Goal: Task Accomplishment & Management: Use online tool/utility

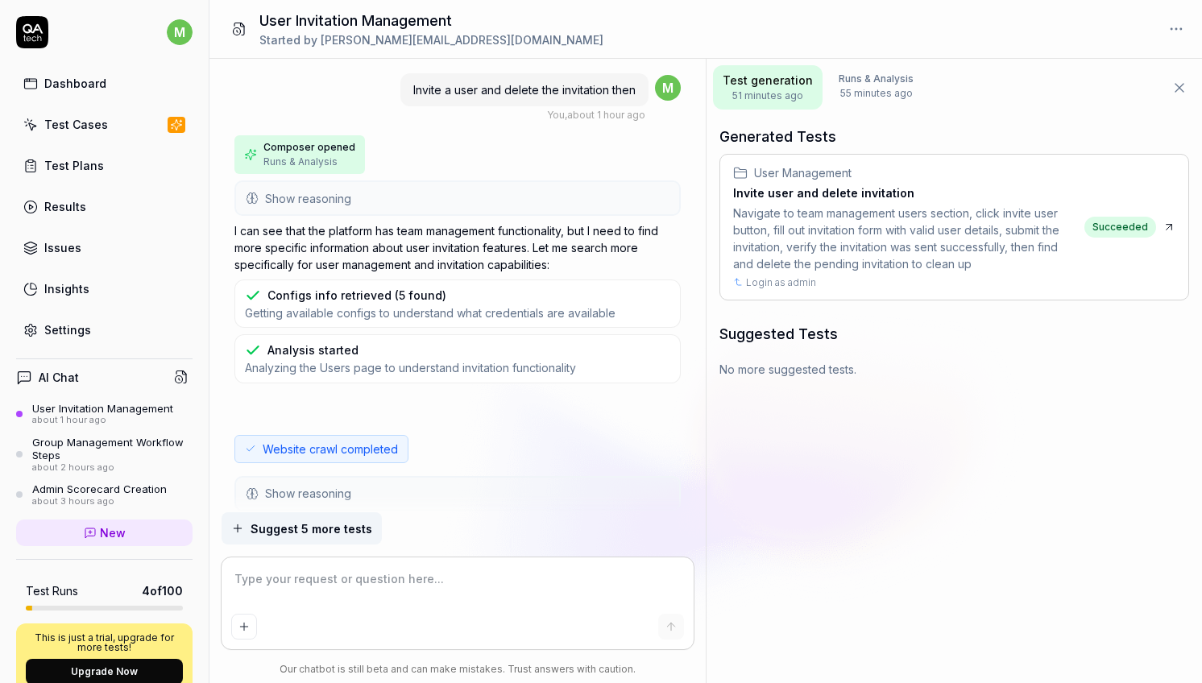
scroll to position [1288, 0]
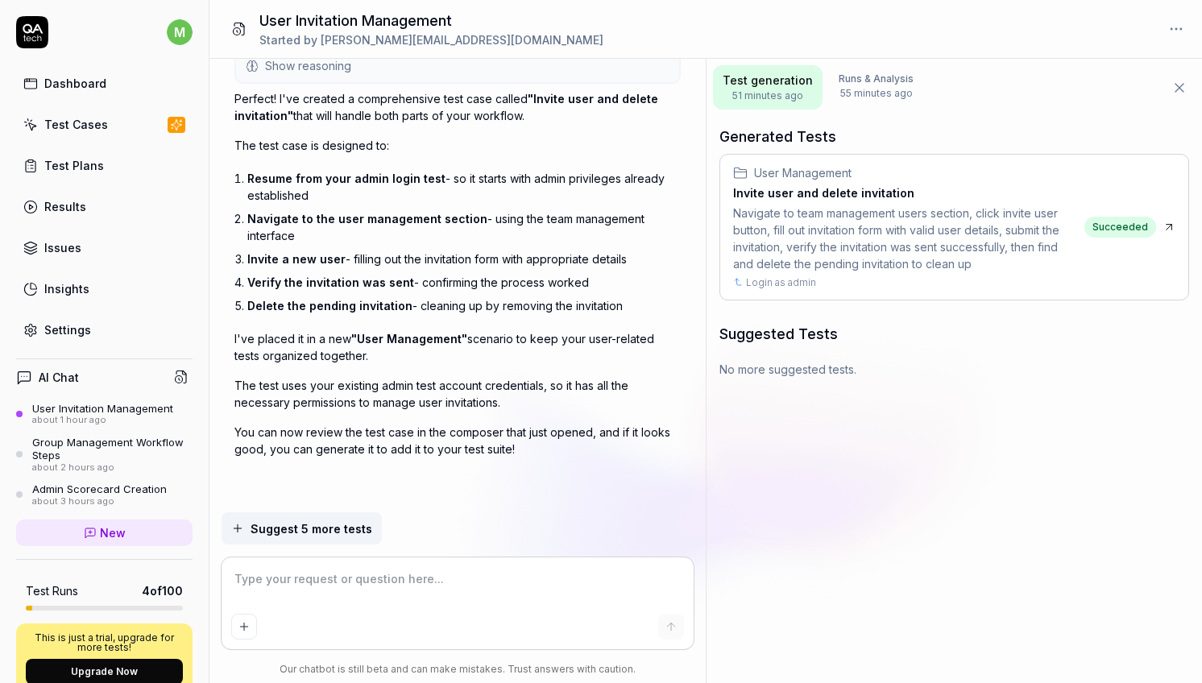
click at [951, 237] on div "Navigate to team management users section, click invite user button, fill out i…" at bounding box center [905, 239] width 345 height 68
type textarea "*"
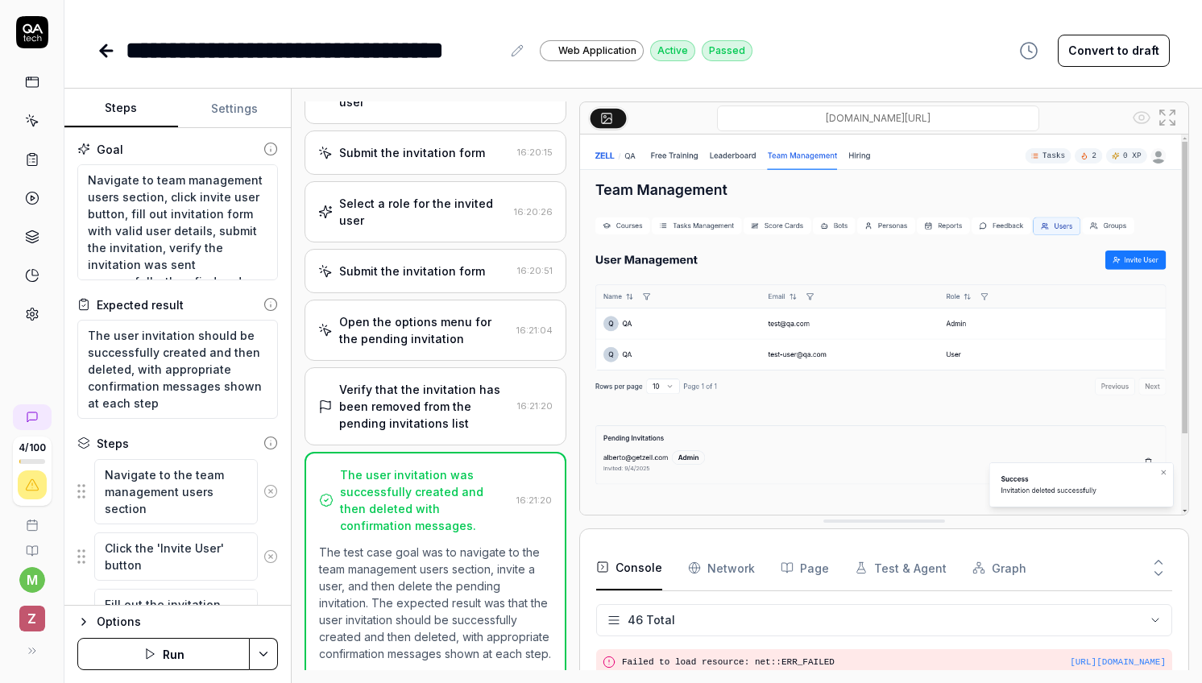
scroll to position [241, 5]
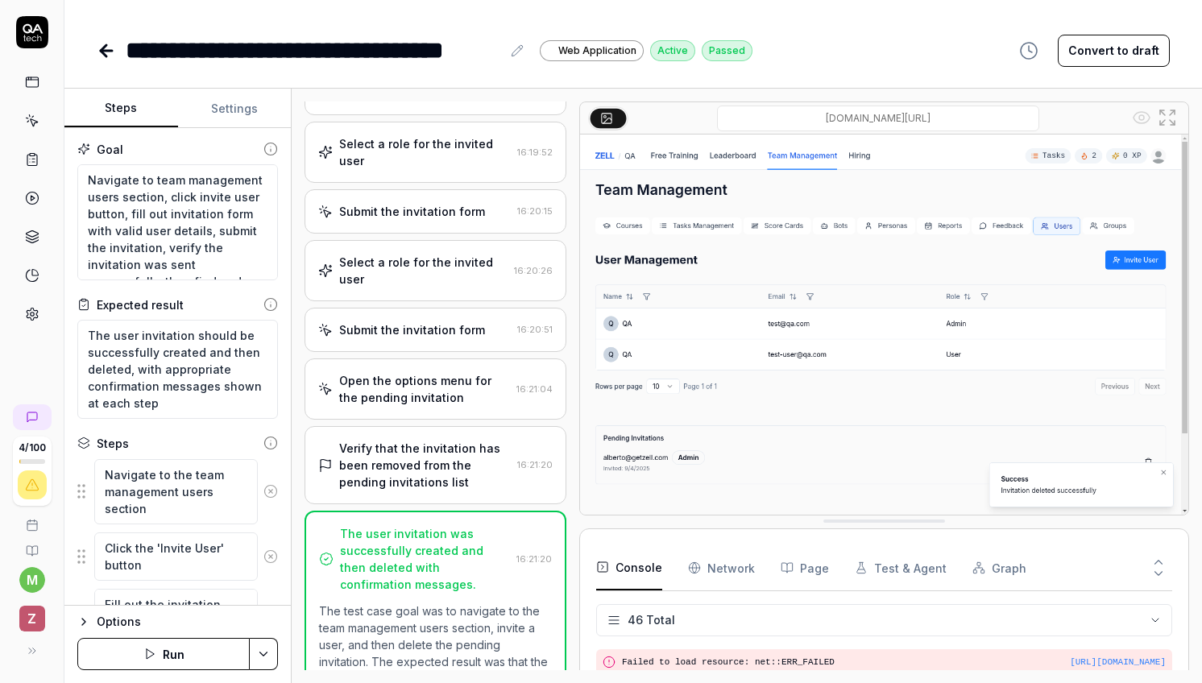
click at [1129, 50] on button "Convert to draft" at bounding box center [1114, 51] width 112 height 32
click at [1132, 44] on button "Activate" at bounding box center [1137, 51] width 66 height 32
type textarea "*"
click at [109, 48] on icon at bounding box center [106, 50] width 19 height 19
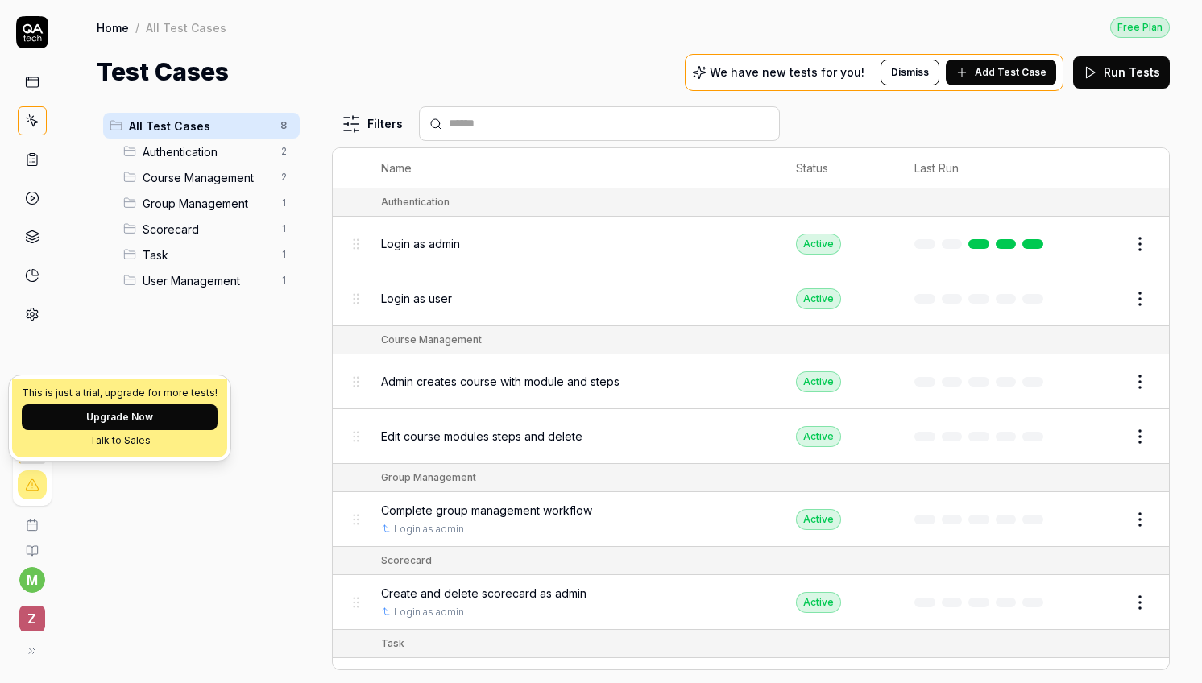
click at [212, 342] on div "All Test Cases 8 Authentication 2 Course Management 2 Group Management 1 Scorec…" at bounding box center [201, 384] width 209 height 557
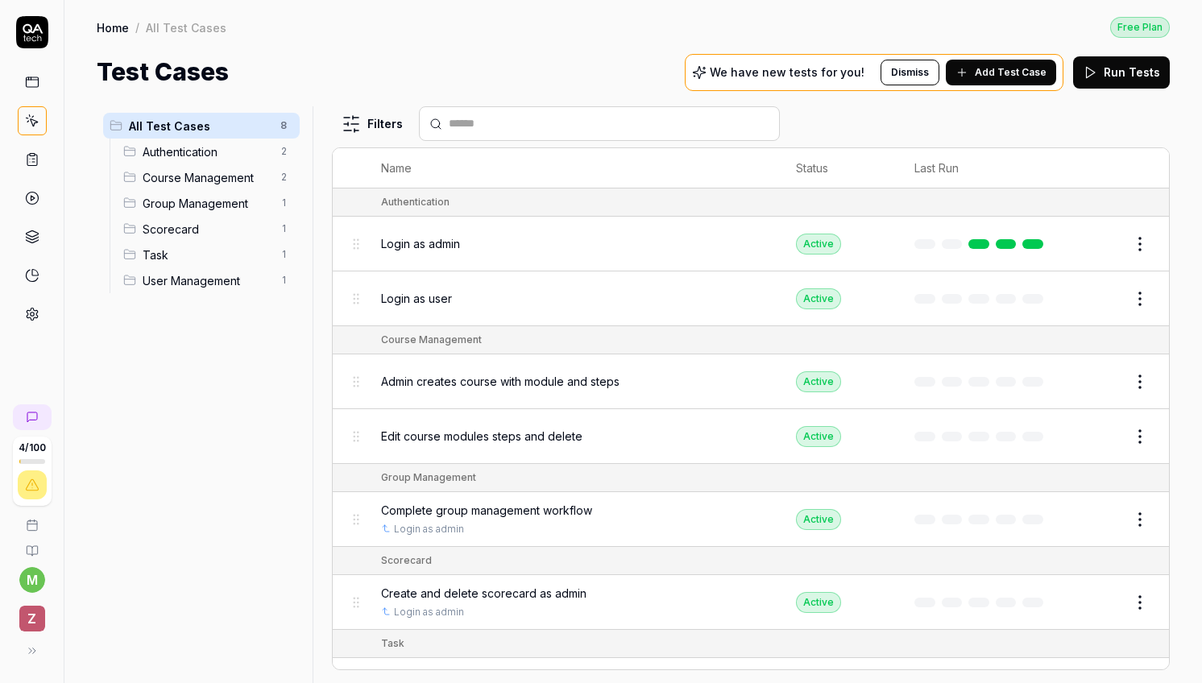
click at [31, 416] on icon at bounding box center [32, 417] width 13 height 13
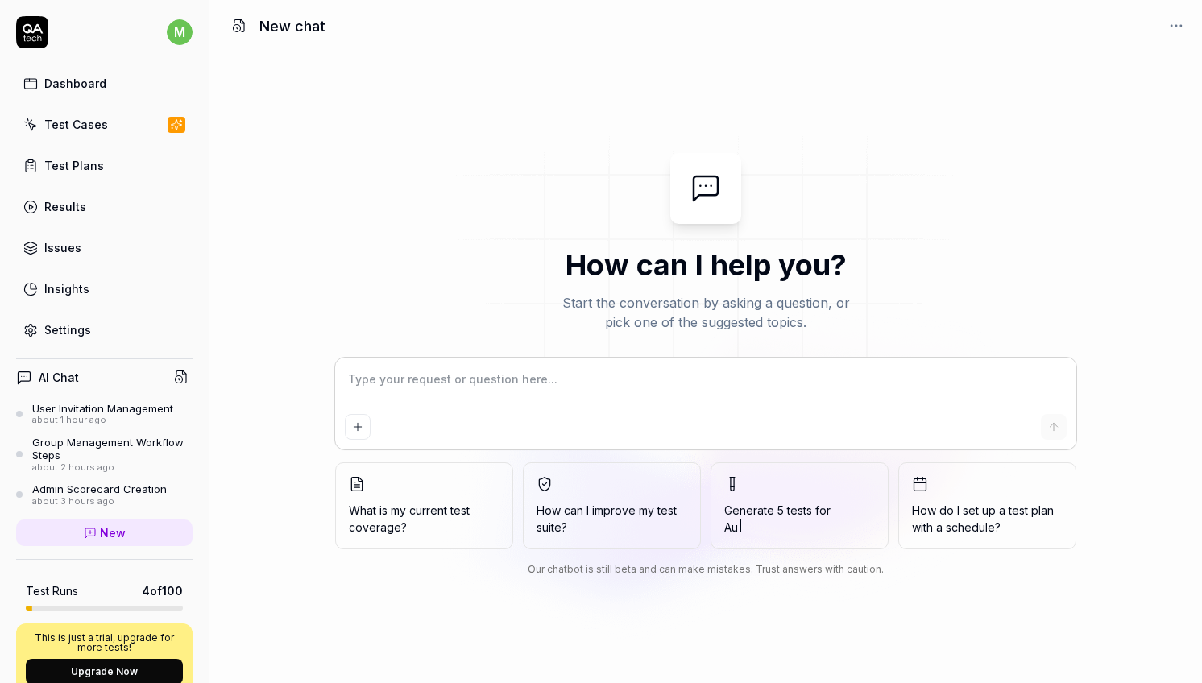
click at [441, 354] on img at bounding box center [706, 271] width 580 height 322
click at [438, 363] on div at bounding box center [705, 404] width 741 height 92
type textarea "*"
type textarea "G"
type textarea "*"
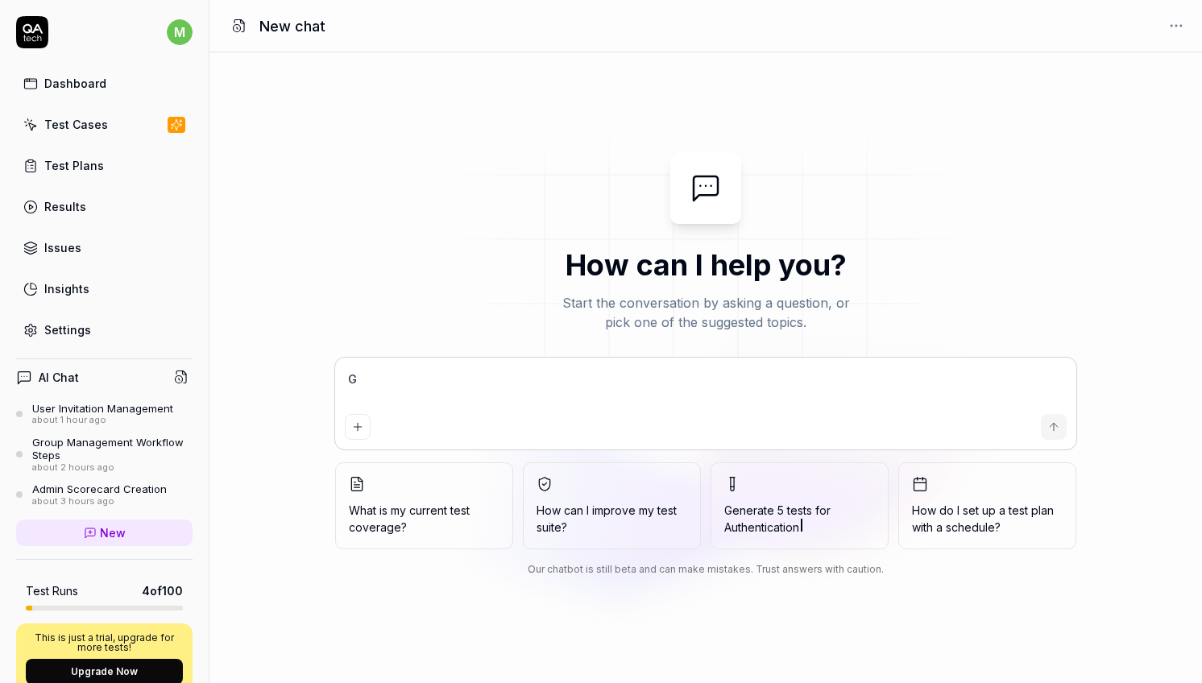
type textarea "Go"
type textarea "*"
type textarea "Go"
type textarea "*"
type textarea "Go t"
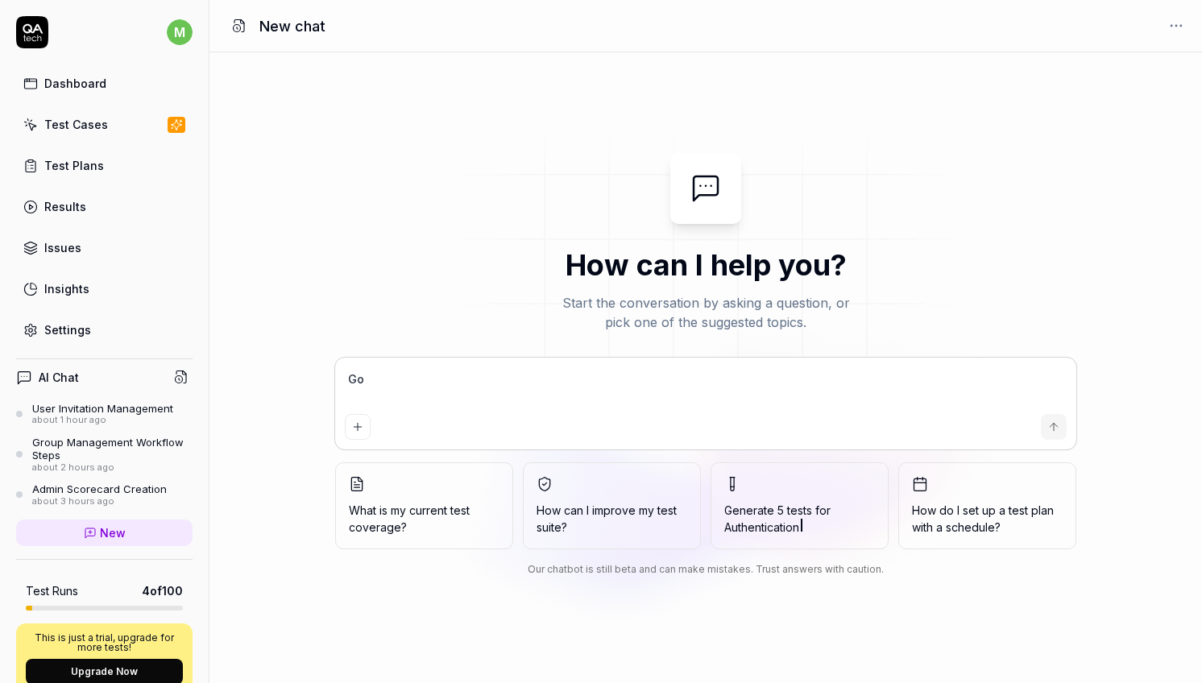
type textarea "*"
type textarea "Go to"
type textarea "*"
type textarea "Go to"
type textarea "*"
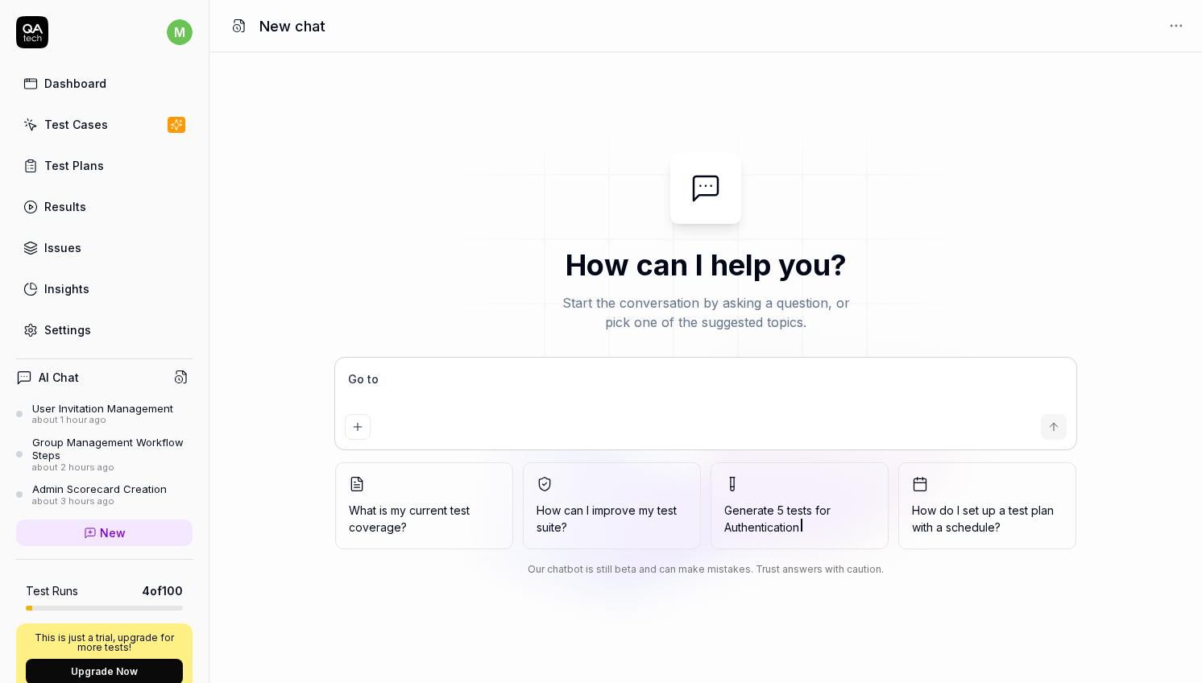
type textarea "Go to h"
type textarea "*"
type textarea "Go to hi"
type textarea "*"
type textarea "Go to hir"
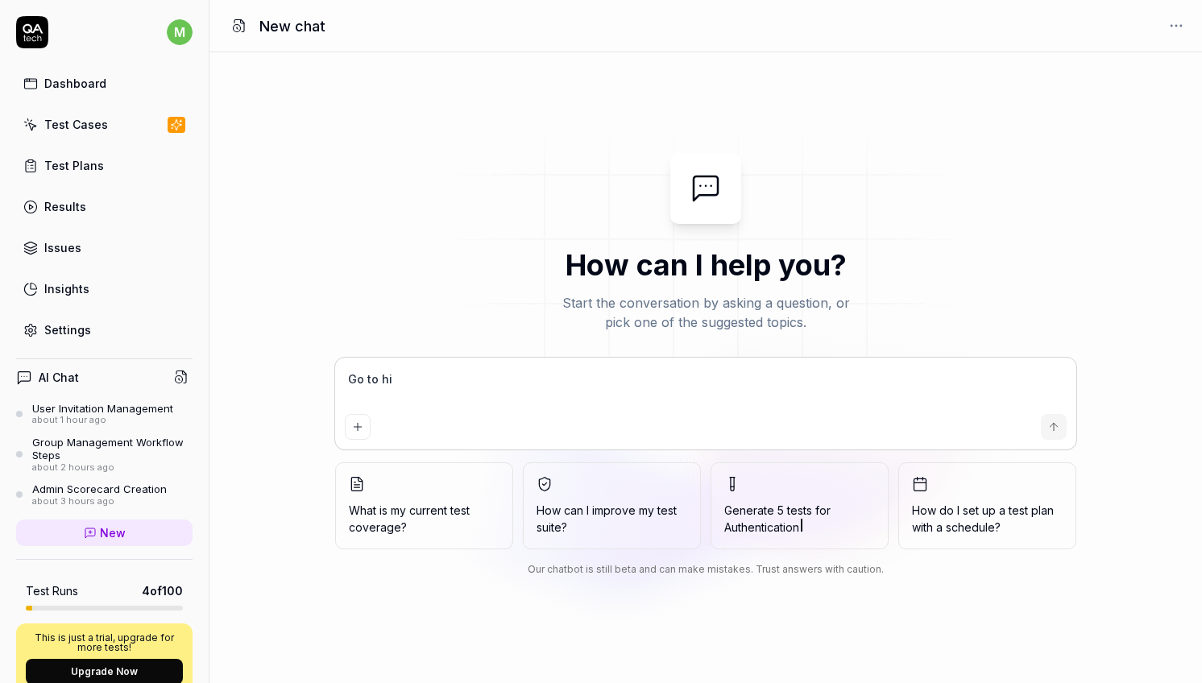
type textarea "*"
type textarea "Go to hiri"
type textarea "*"
type textarea "Go to hirin"
type textarea "*"
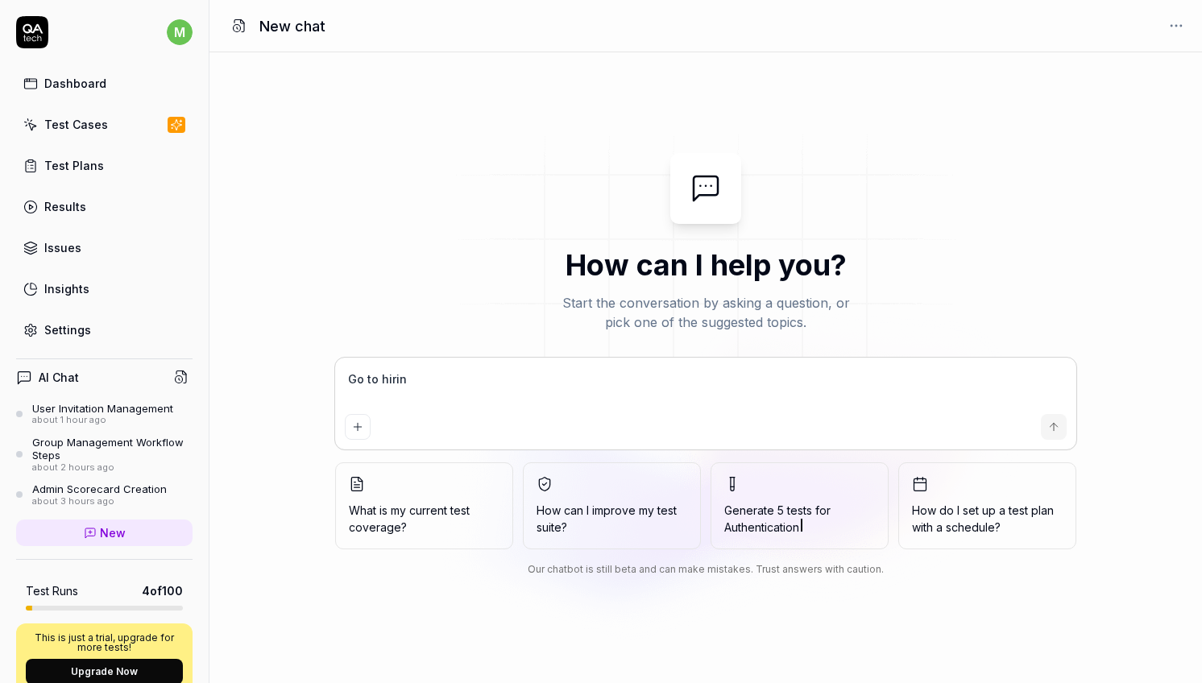
type textarea "Go to hiring"
type textarea "*"
type textarea "Go to hiring"
type textarea "*"
type textarea "Go to hiring a"
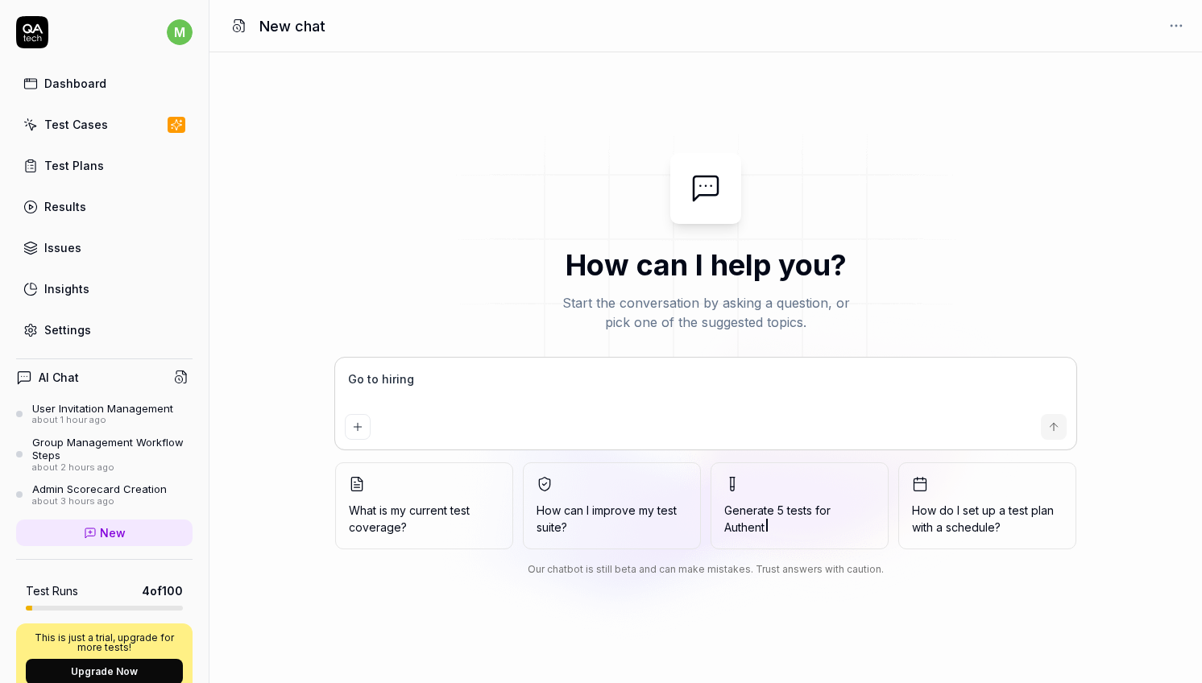
type textarea "*"
type textarea "Go to hiring an"
type textarea "*"
type textarea "Go to hiring and"
type textarea "*"
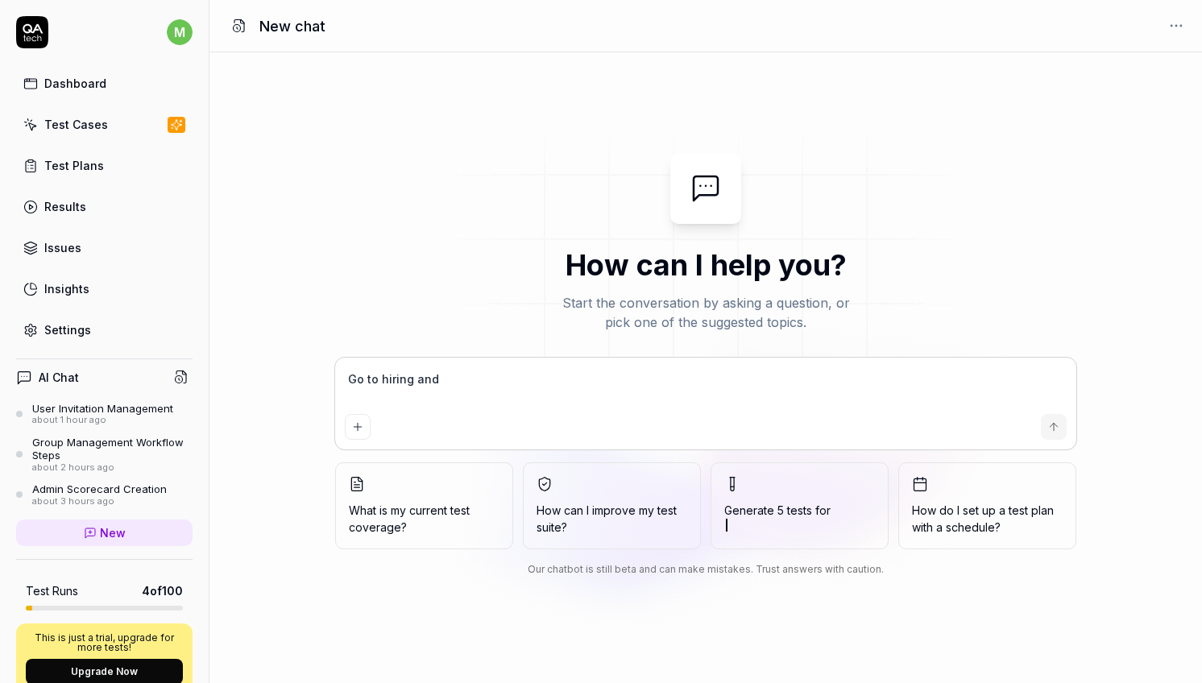
type textarea "Go to hiring and"
type textarea "*"
type textarea "Go to hiring and c"
type textarea "*"
type textarea "Go to hiring and cr"
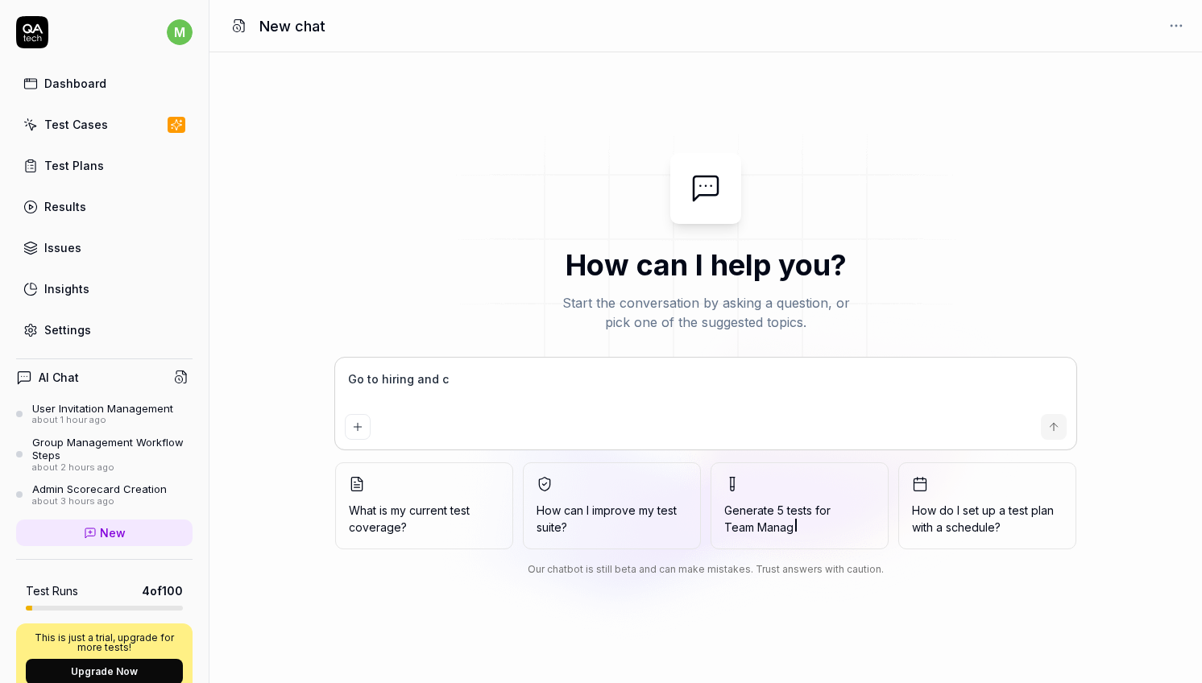
type textarea "*"
type textarea "Go to hiring and cre"
type textarea "*"
type textarea "Go to hiring and crea"
type textarea "*"
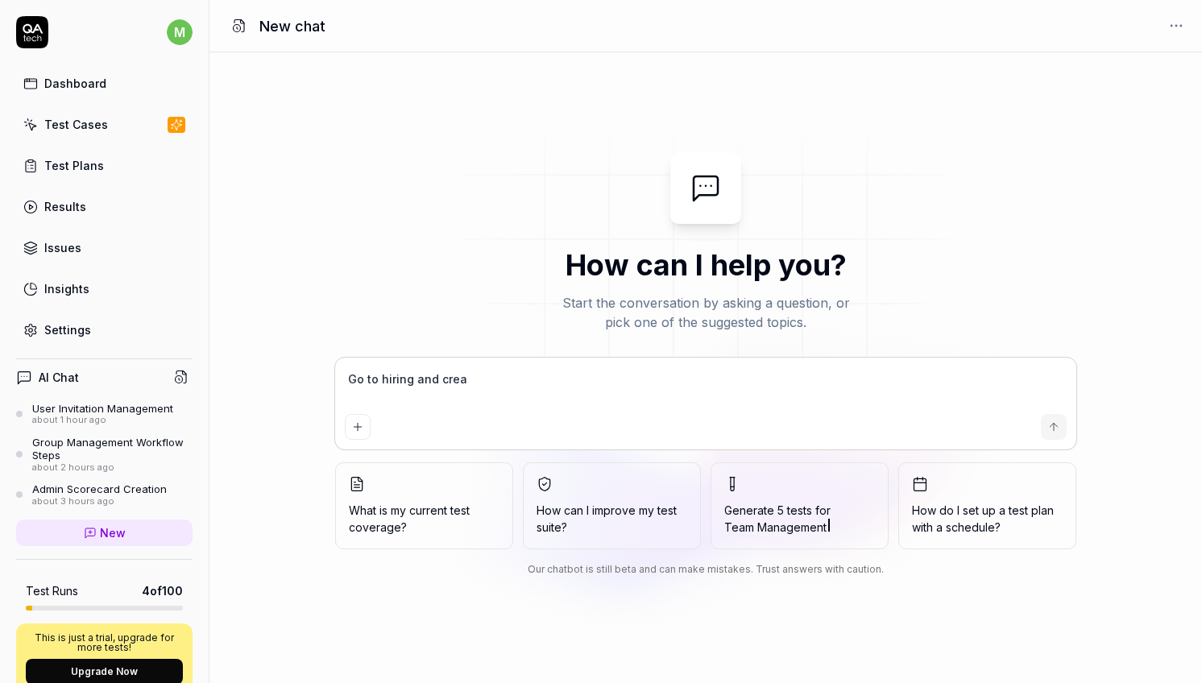
type textarea "Go to hiring and creat"
type textarea "*"
type textarea "Go to hiring and create"
type textarea "*"
type textarea "Go to hiring and create"
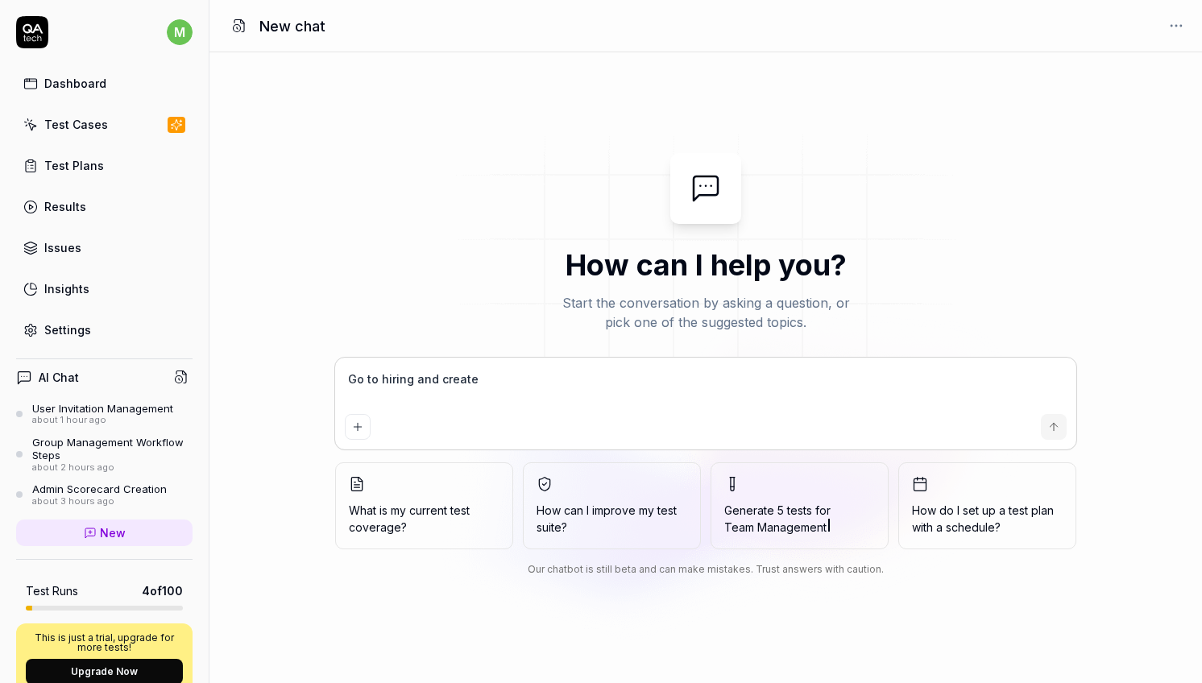
type textarea "*"
type textarea "Go to hiring and create a"
type textarea "*"
type textarea "Go to hiring and create a"
type textarea "*"
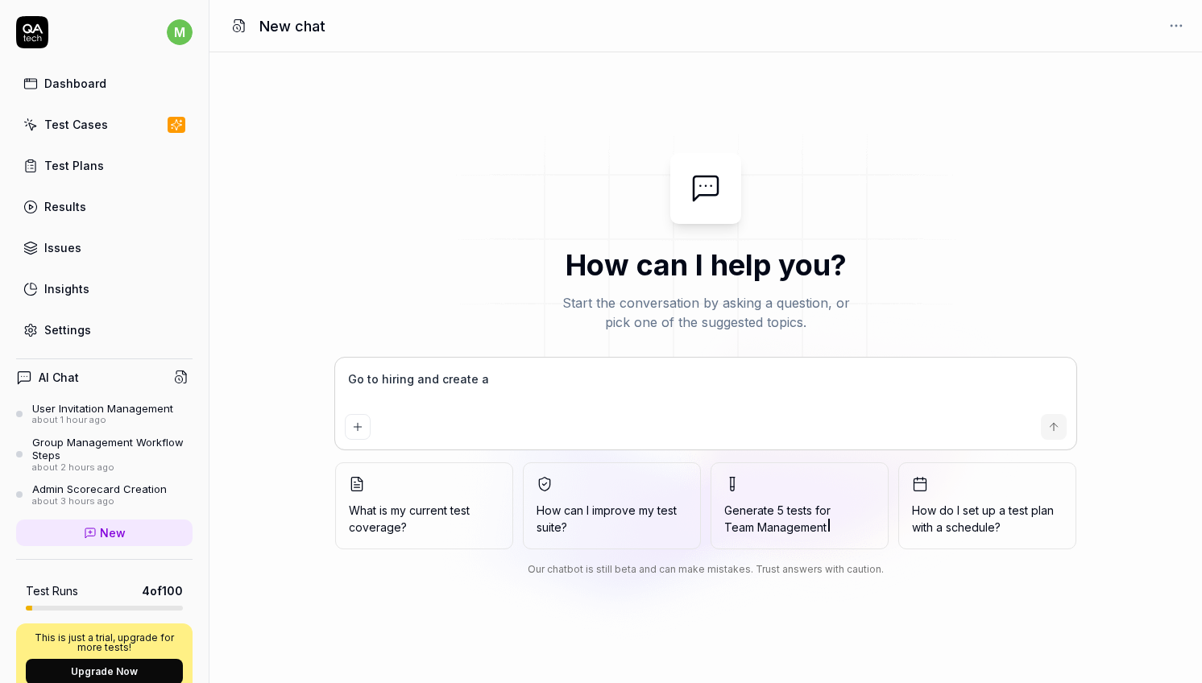
type textarea "Go to hiring and create a n"
type textarea "*"
type textarea "Go to hiring and create a ne"
type textarea "*"
type textarea "Go to hiring and create a new"
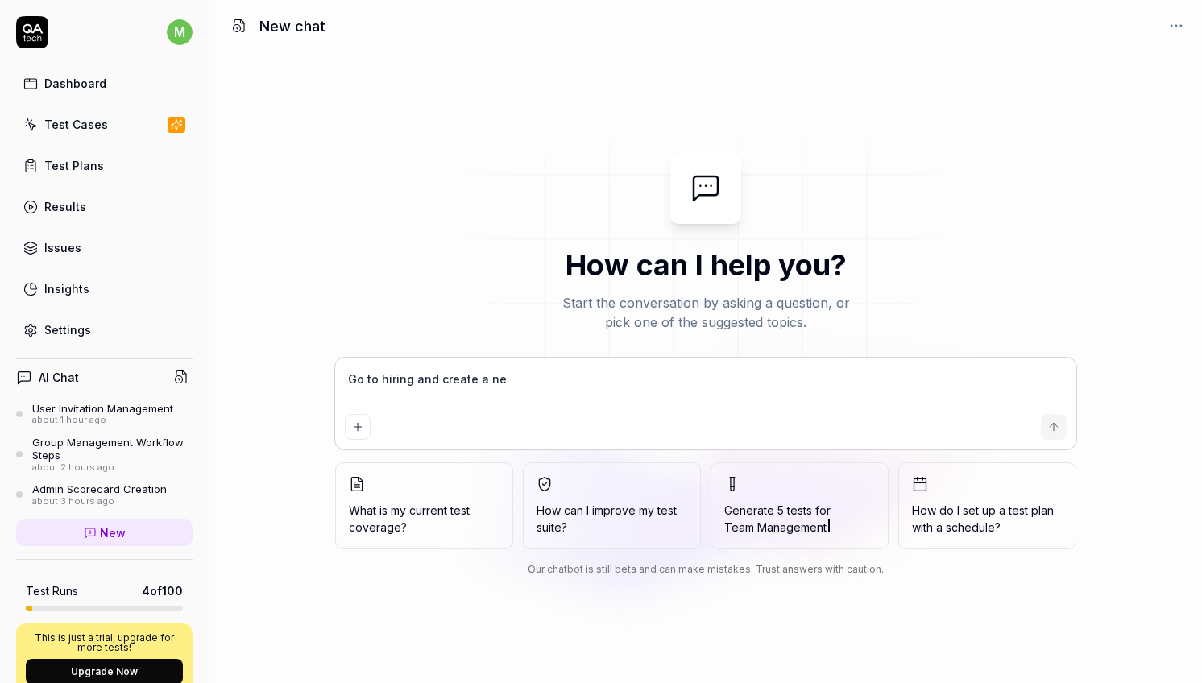
type textarea "*"
type textarea "Go to hiring and create a new"
type textarea "*"
type textarea "Go to hiring and create a new a"
type textarea "*"
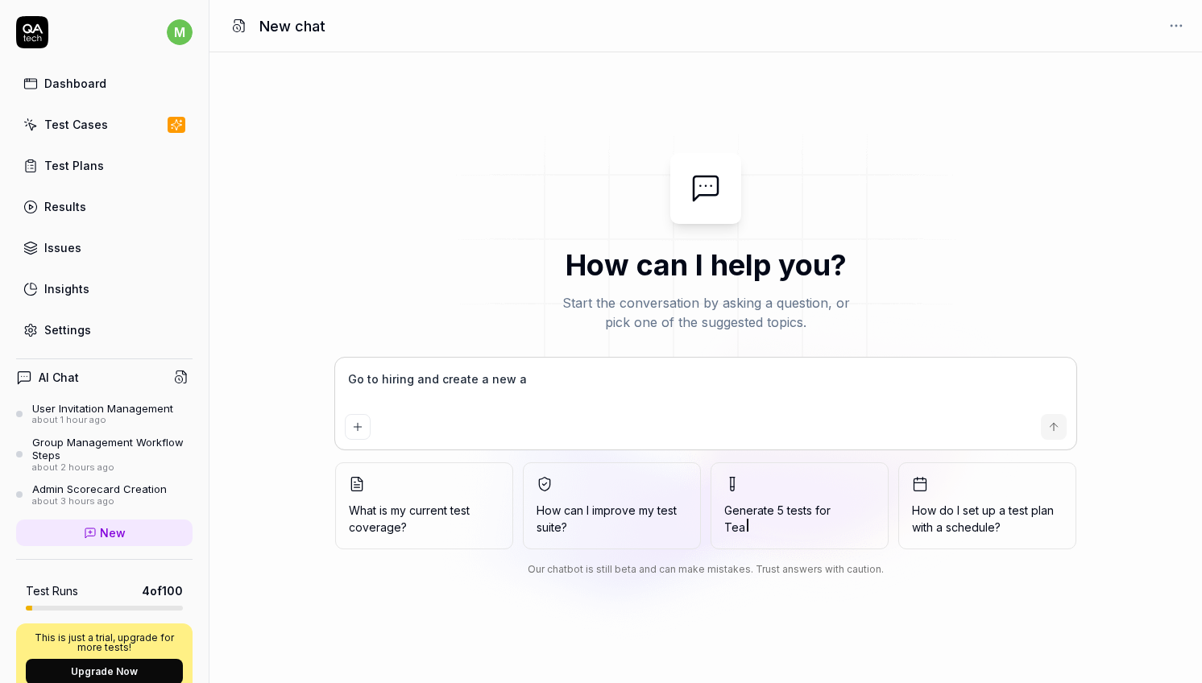
type textarea "Go to hiring and create a new as"
type textarea "*"
type textarea "Go to hiring and create a new ass"
type textarea "*"
type textarea "Go to hiring and create a new asse"
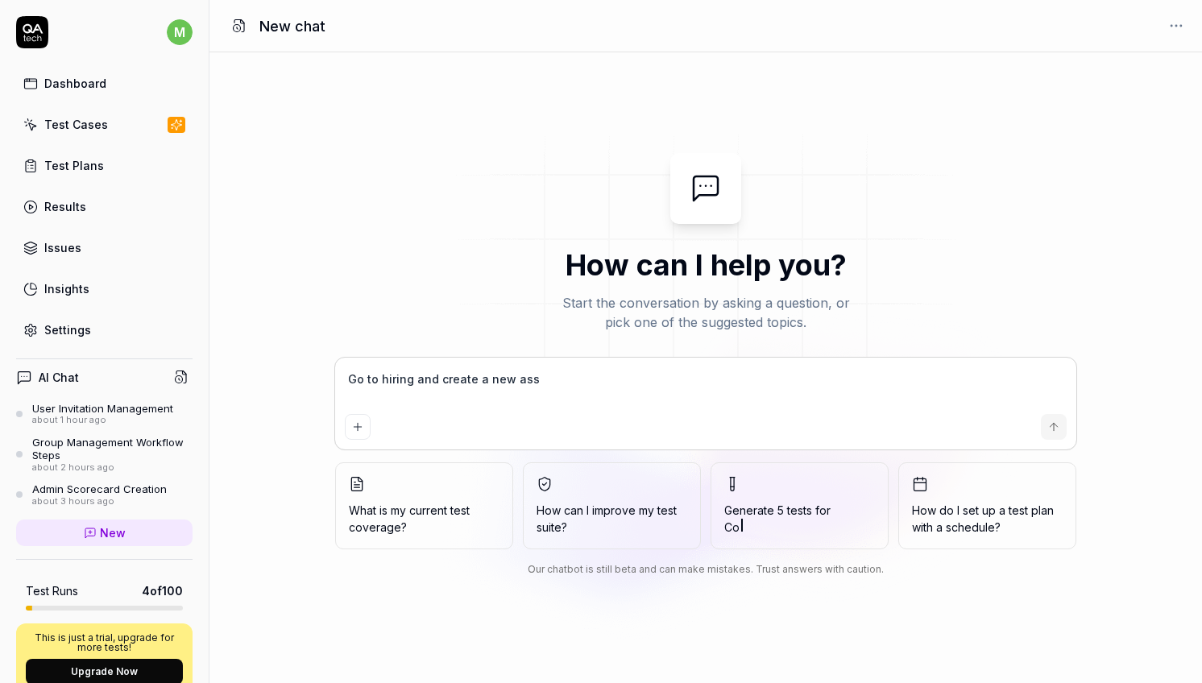
type textarea "*"
type textarea "Go to hiring and create a new asses"
type textarea "*"
type textarea "Go to hiring and create a new assess"
type textarea "*"
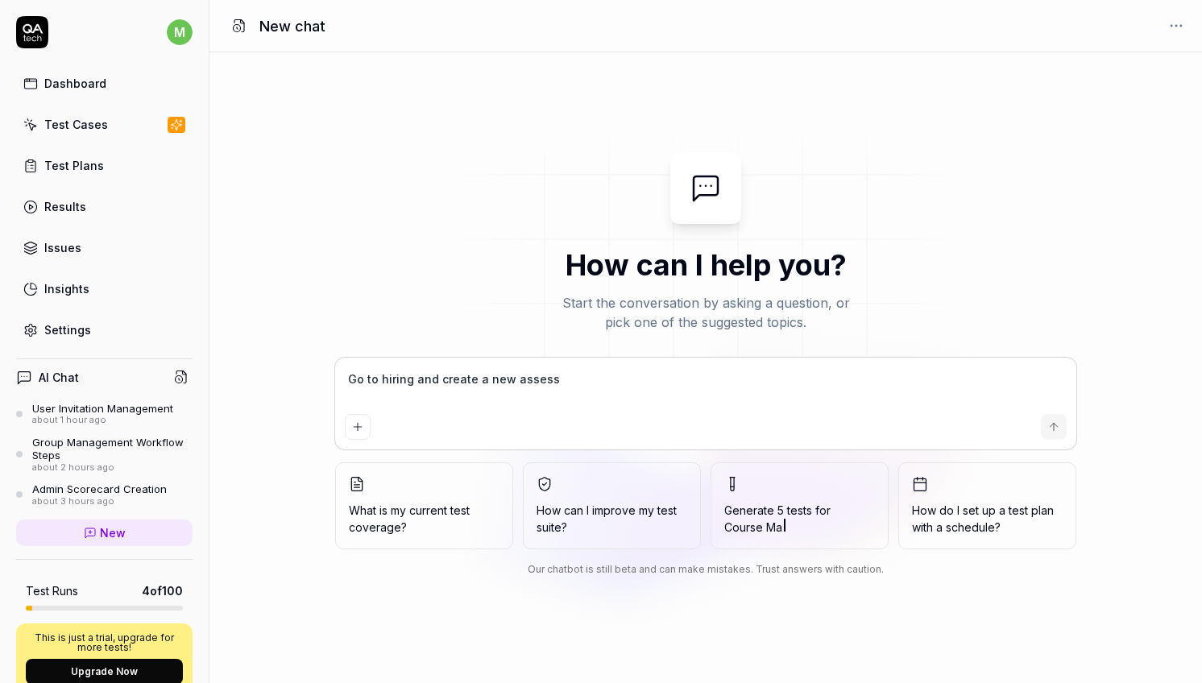
type textarea "Go to hiring and create a new assessm"
type textarea "*"
type textarea "Go to hiring and create a new assessme"
type textarea "*"
type textarea "Go to hiring and create a new assessmen"
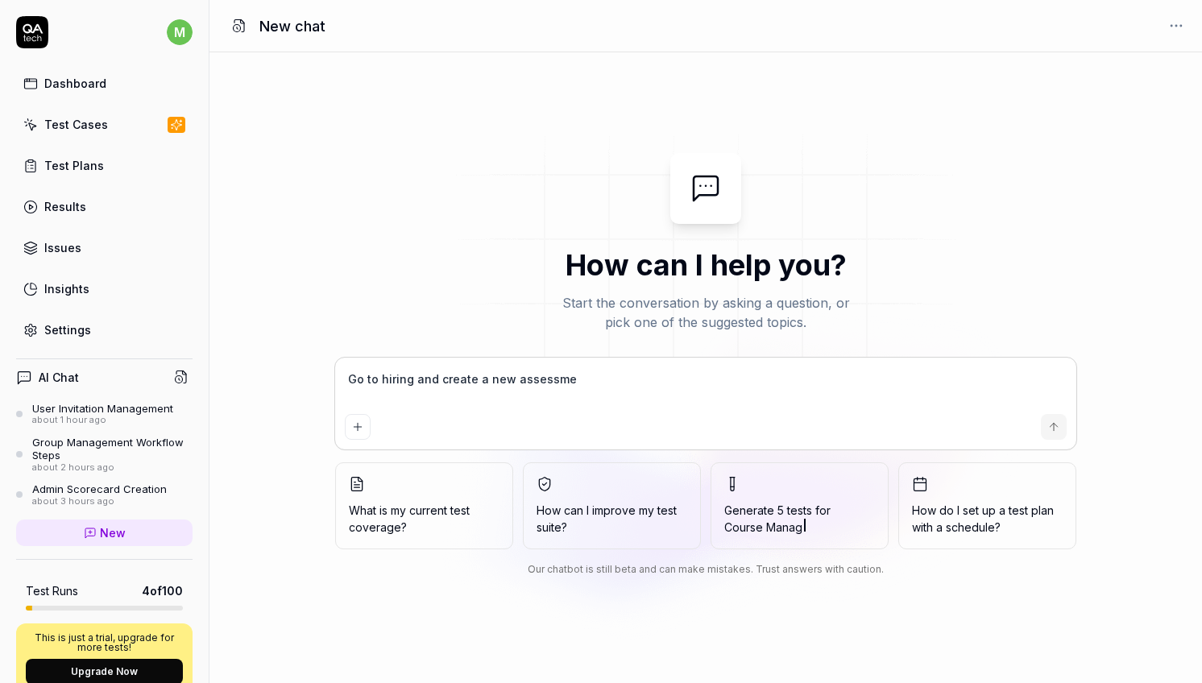
type textarea "*"
type textarea "Go to hiring and create a new assessment"
type textarea "*"
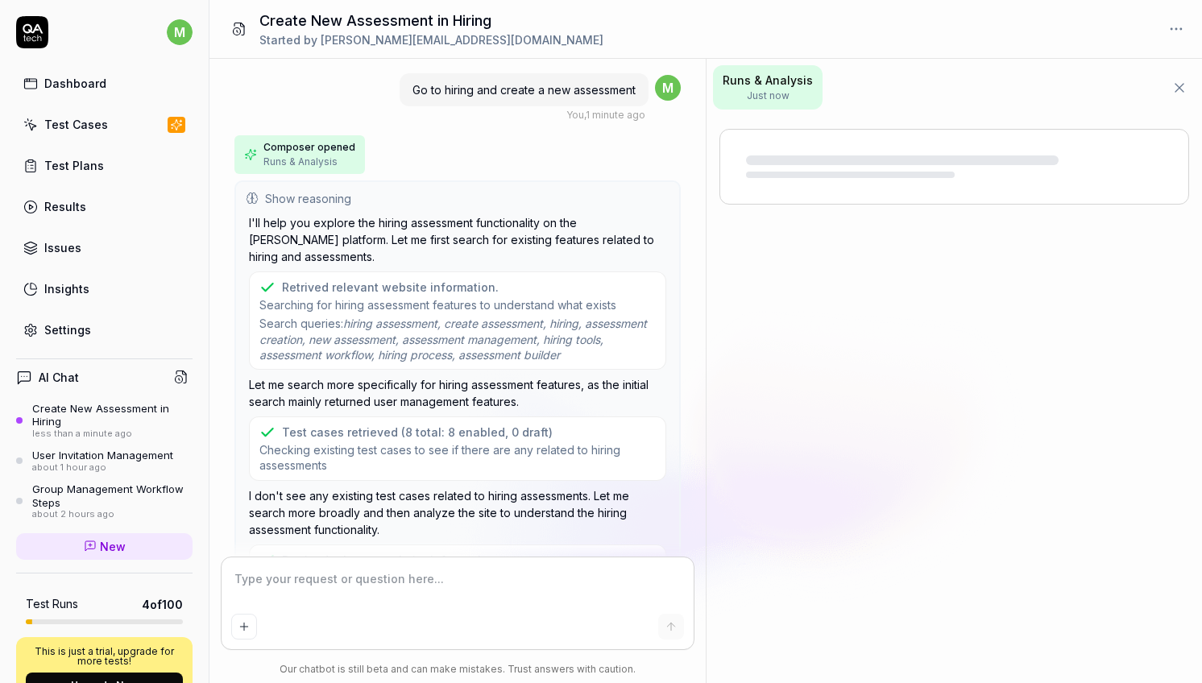
type textarea "*"
